Goal: Task Accomplishment & Management: Manage account settings

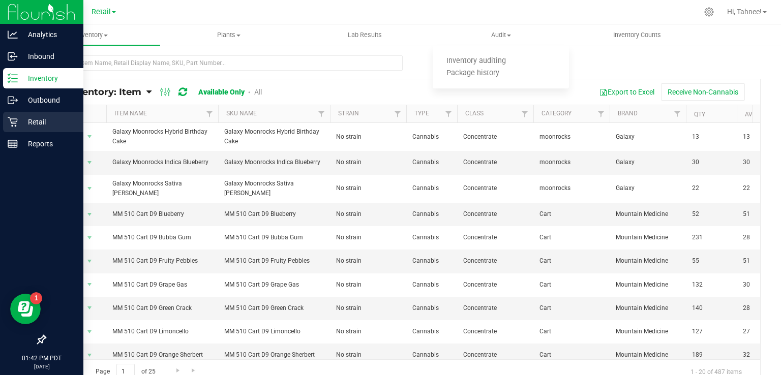
click at [12, 119] on icon at bounding box center [13, 122] width 10 height 10
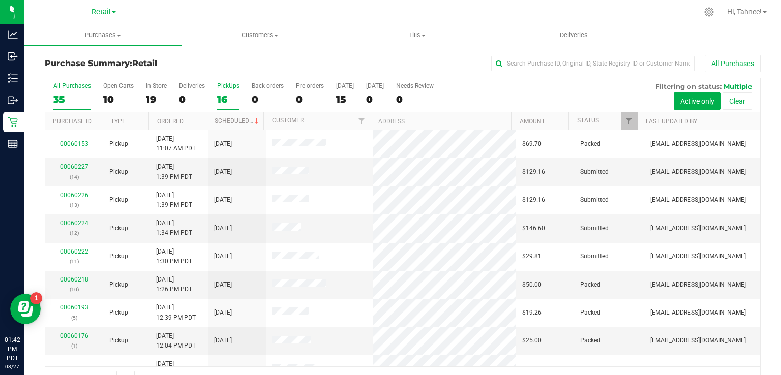
click at [222, 94] on div "16" at bounding box center [228, 100] width 22 height 12
click at [0, 0] on input "PickUps 16" at bounding box center [0, 0] width 0 height 0
click at [235, 121] on link "Scheduled" at bounding box center [237, 120] width 46 height 7
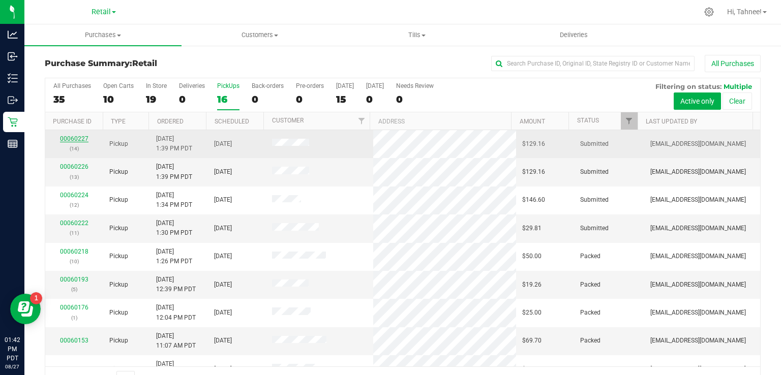
click at [74, 140] on link "00060227" at bounding box center [74, 138] width 28 height 7
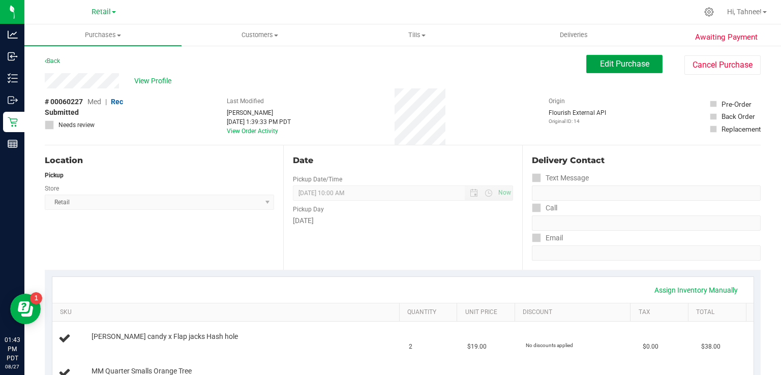
click at [603, 70] on button "Edit Purchase" at bounding box center [624, 64] width 76 height 18
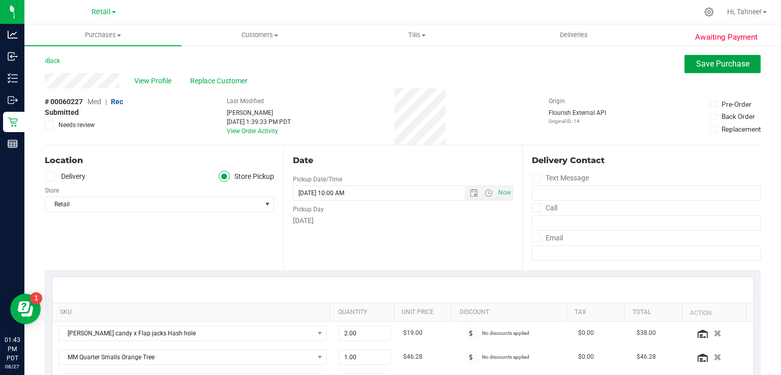
click at [698, 72] on button "Save Purchase" at bounding box center [722, 64] width 76 height 18
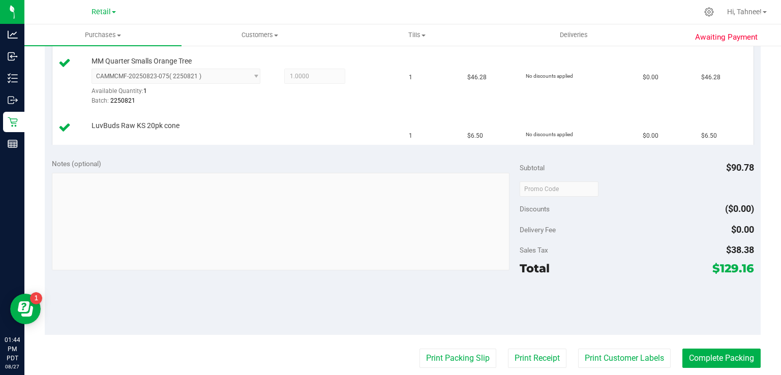
scroll to position [337, 0]
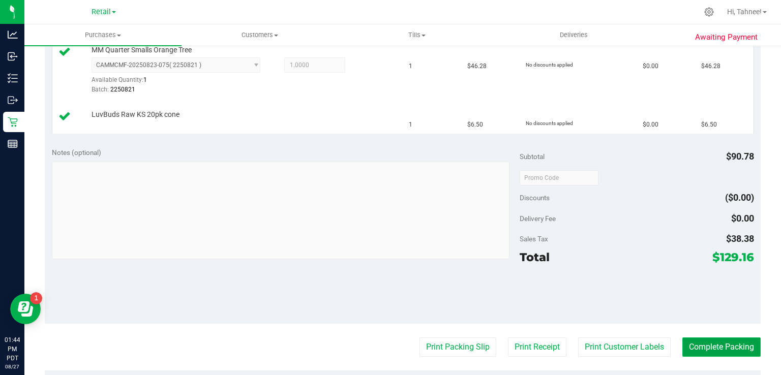
click at [726, 348] on button "Complete Packing" at bounding box center [721, 346] width 78 height 19
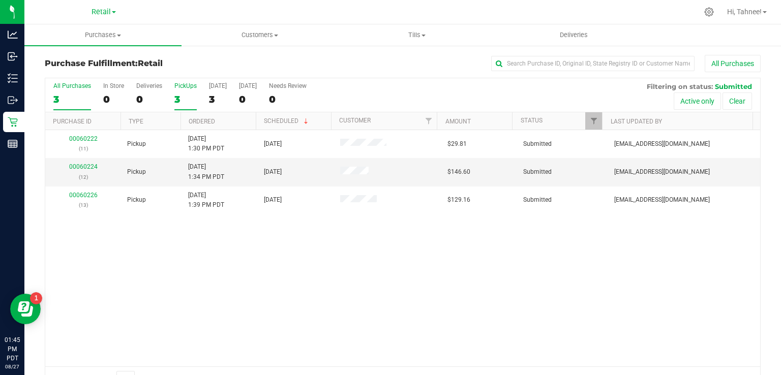
click at [179, 96] on div "3" at bounding box center [185, 100] width 22 height 12
click at [0, 0] on input "PickUps 3" at bounding box center [0, 0] width 0 height 0
click at [116, 34] on span "Purchases" at bounding box center [102, 34] width 157 height 9
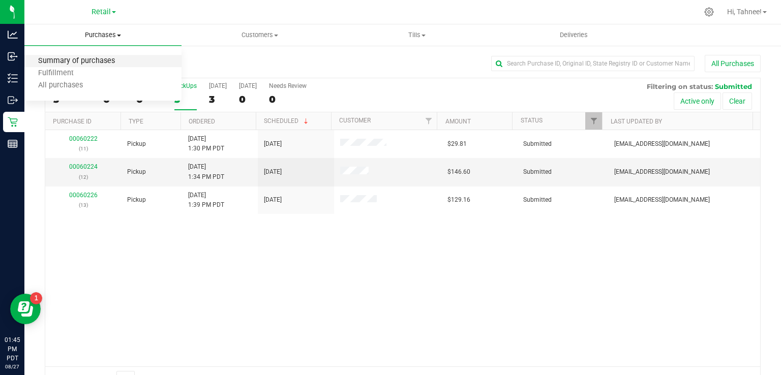
click at [99, 61] on span "Summary of purchases" at bounding box center [76, 61] width 104 height 9
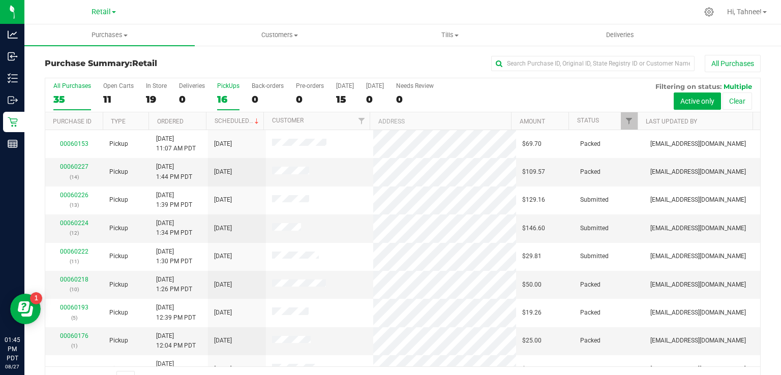
click at [220, 98] on div "16" at bounding box center [228, 100] width 22 height 12
click at [0, 0] on input "PickUps 16" at bounding box center [0, 0] width 0 height 0
click at [238, 122] on link "Scheduled" at bounding box center [237, 120] width 46 height 7
click at [71, 169] on link "00060226" at bounding box center [74, 166] width 28 height 7
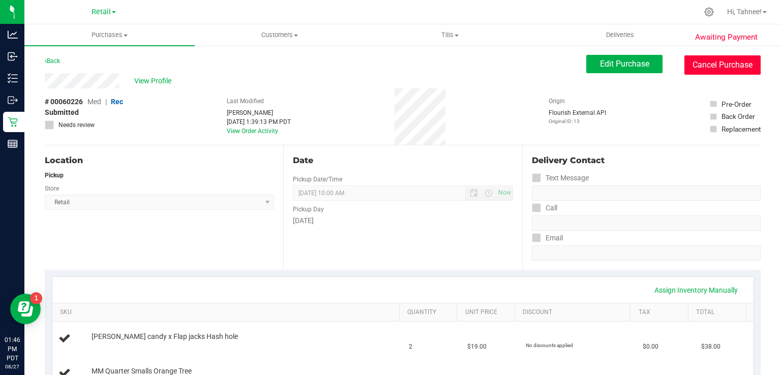
click at [713, 74] on button "Cancel Purchase" at bounding box center [722, 64] width 76 height 19
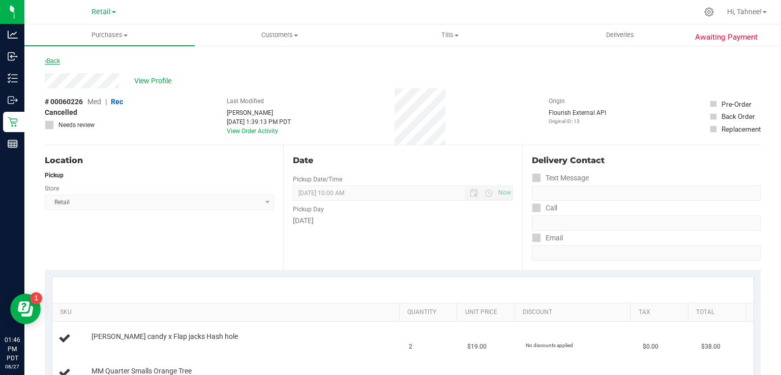
click at [52, 64] on link "Back" at bounding box center [52, 60] width 15 height 7
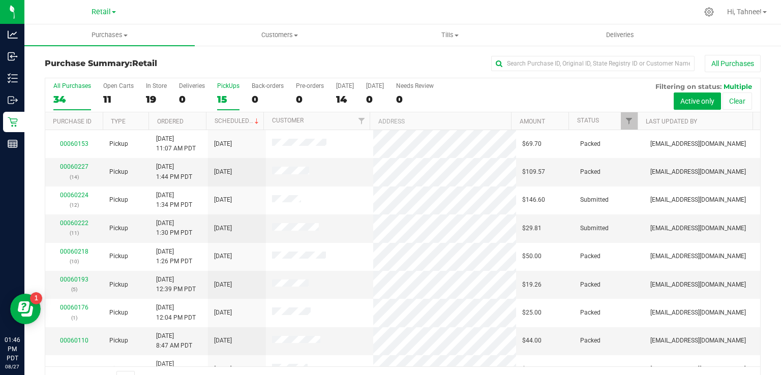
click at [221, 96] on div "15" at bounding box center [228, 100] width 22 height 12
click at [0, 0] on input "PickUps 15" at bounding box center [0, 0] width 0 height 0
click at [237, 124] on link "Scheduled" at bounding box center [237, 120] width 46 height 7
click at [170, 32] on span "Purchases" at bounding box center [109, 34] width 170 height 9
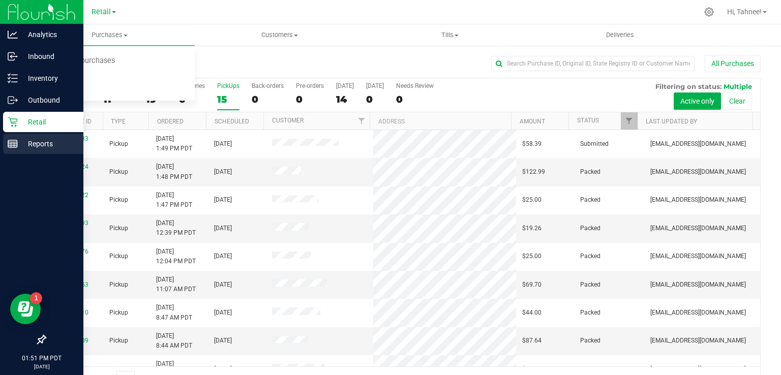
click at [12, 142] on line at bounding box center [12, 142] width 9 height 0
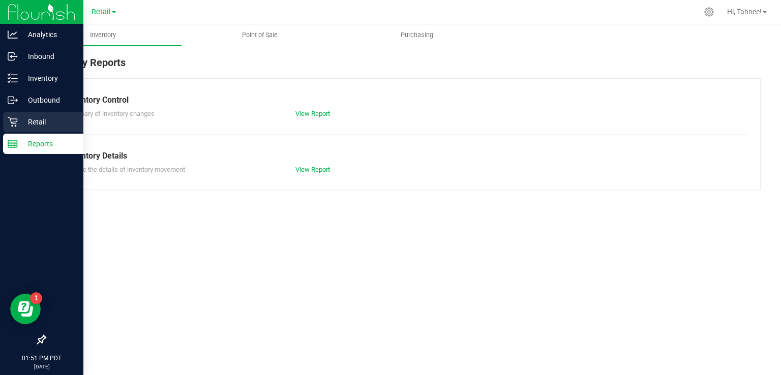
click at [30, 126] on p "Retail" at bounding box center [48, 122] width 61 height 12
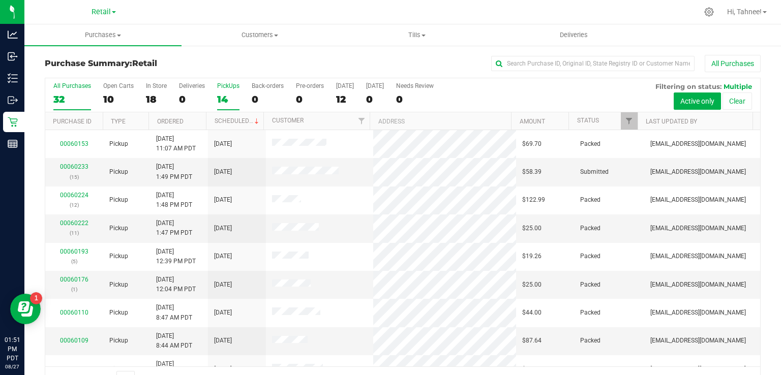
click at [223, 101] on div "14" at bounding box center [228, 100] width 22 height 12
click at [0, 0] on input "PickUps 14" at bounding box center [0, 0] width 0 height 0
